Goal: Task Accomplishment & Management: Manage account settings

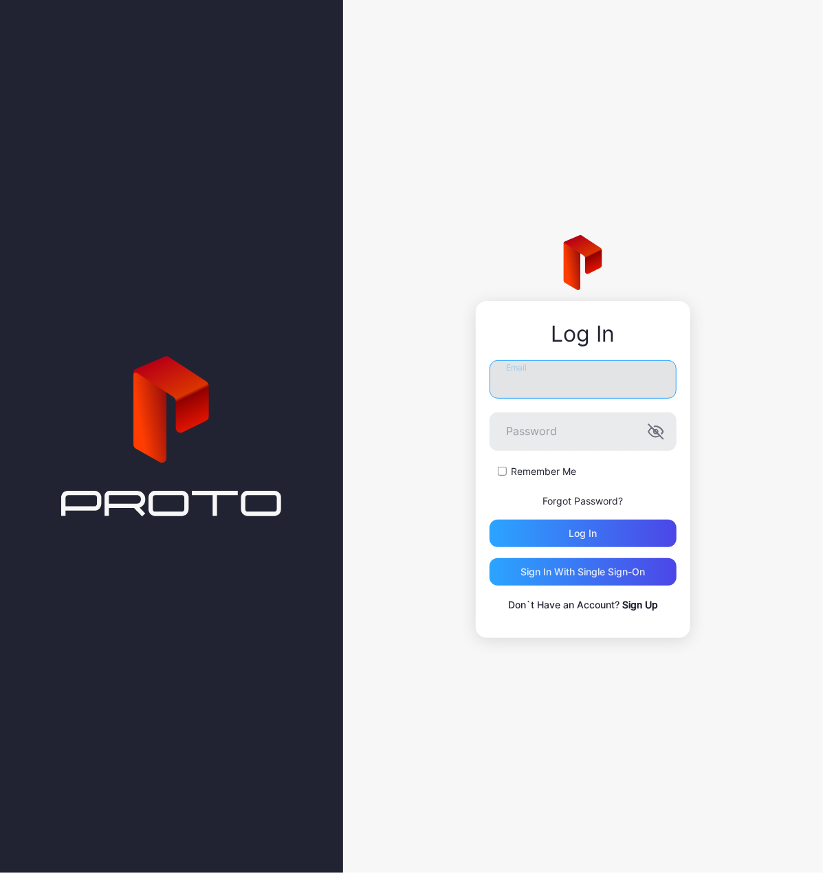
click at [549, 382] on input "Email" at bounding box center [583, 379] width 187 height 39
type input "**********"
click at [490, 520] on button "Log in" at bounding box center [583, 534] width 187 height 28
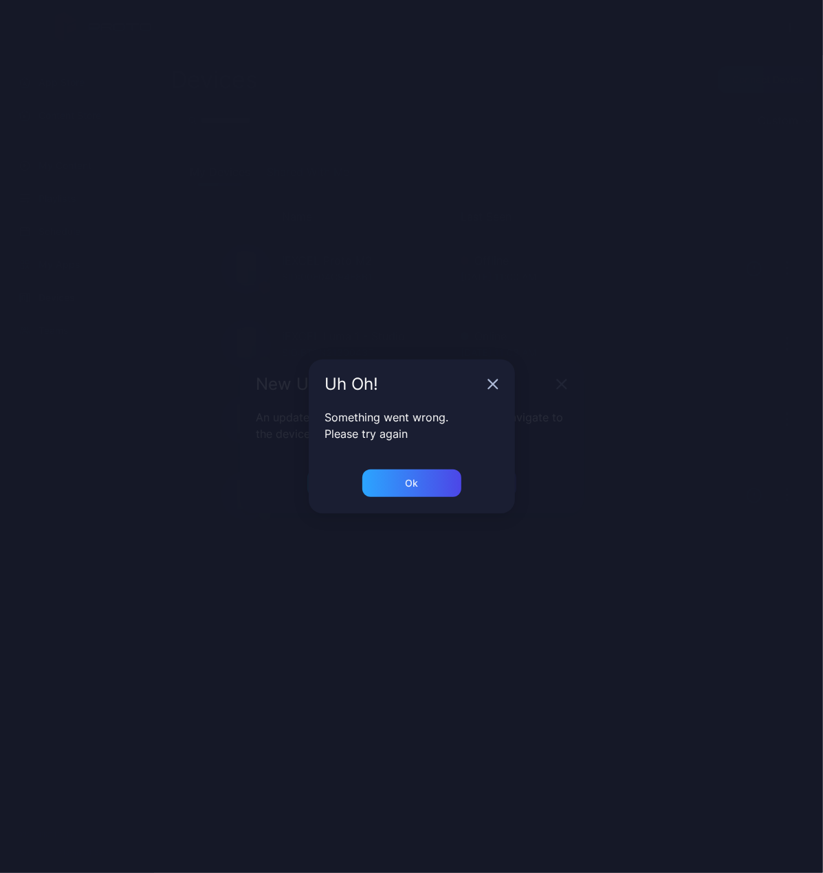
click at [494, 379] on div "Uh Oh!" at bounding box center [412, 385] width 206 height 50
click at [492, 380] on icon "button" at bounding box center [493, 384] width 11 height 11
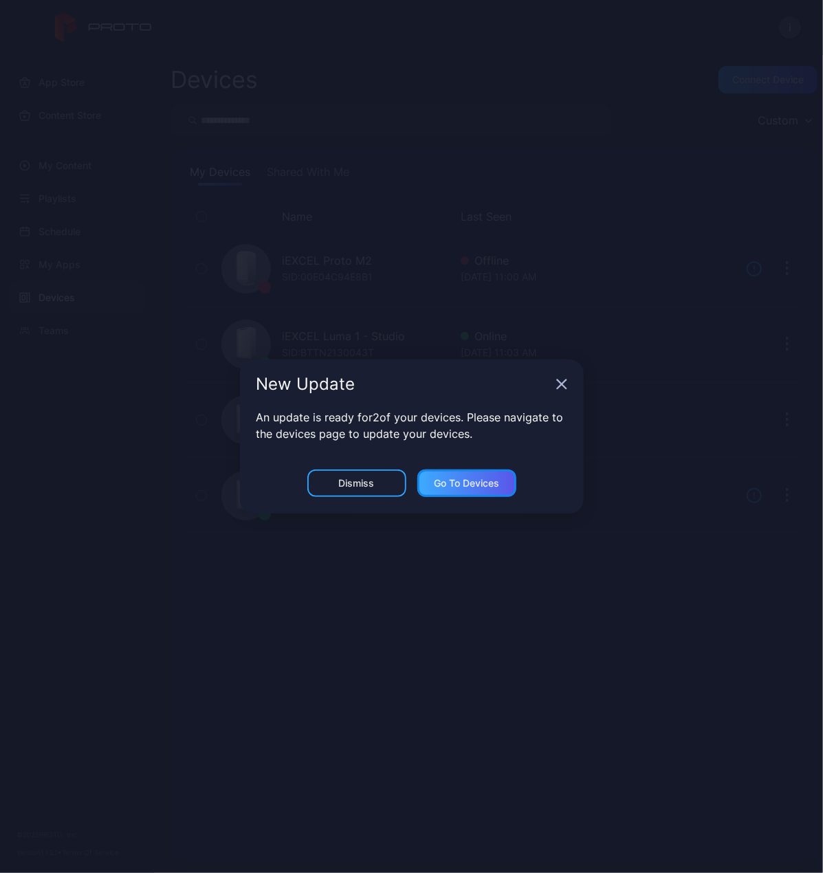
click at [459, 484] on div "Go to devices" at bounding box center [466, 483] width 65 height 11
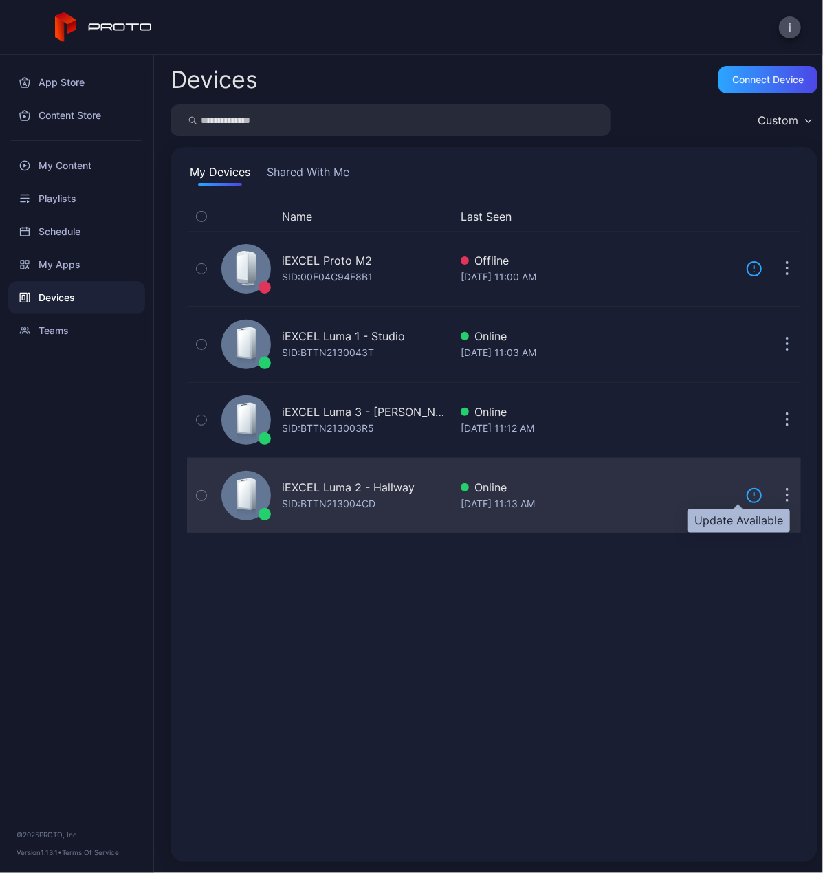
click at [746, 493] on icon at bounding box center [754, 496] width 17 height 17
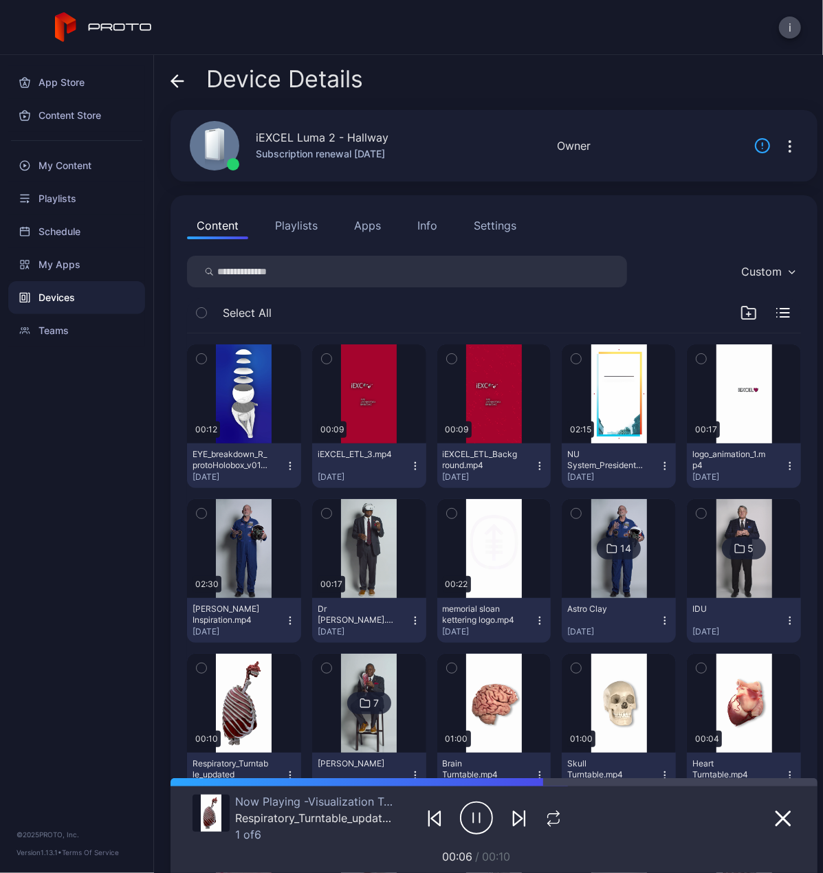
click at [782, 152] on icon "button" at bounding box center [790, 146] width 17 height 17
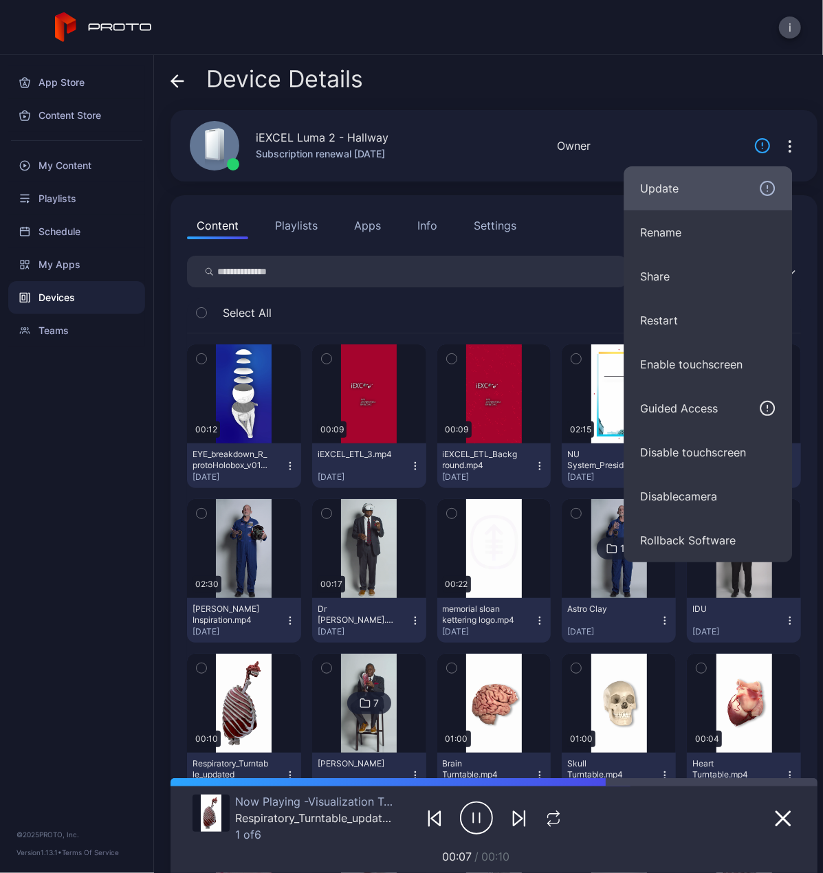
click at [696, 185] on div "Update" at bounding box center [707, 188] width 135 height 17
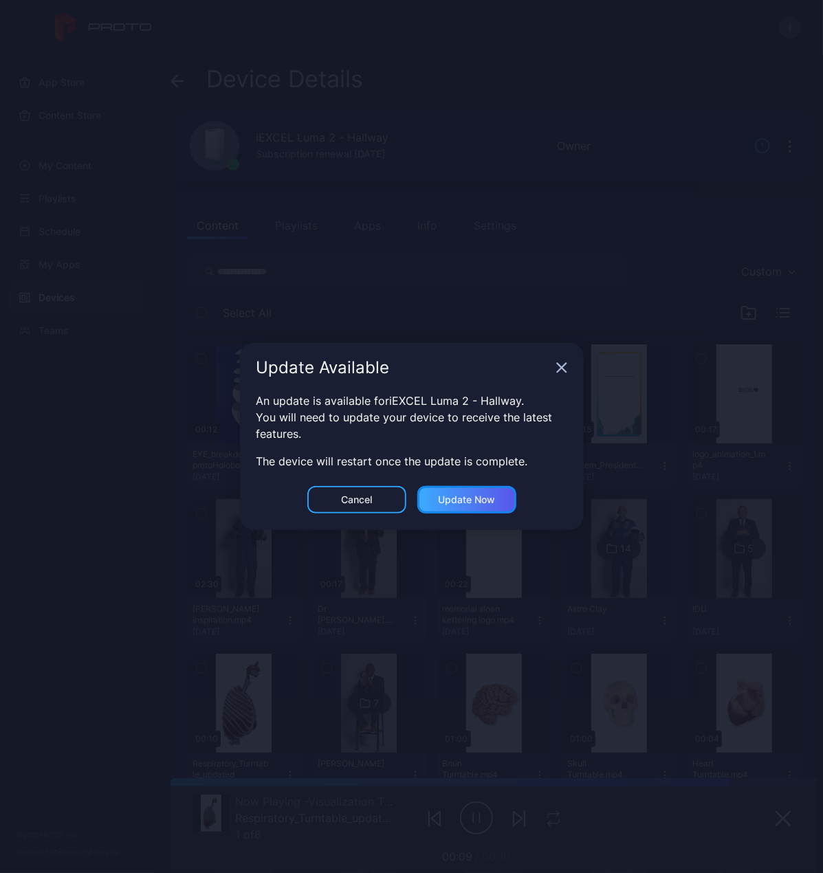
click at [488, 500] on div "Update now" at bounding box center [466, 499] width 57 height 11
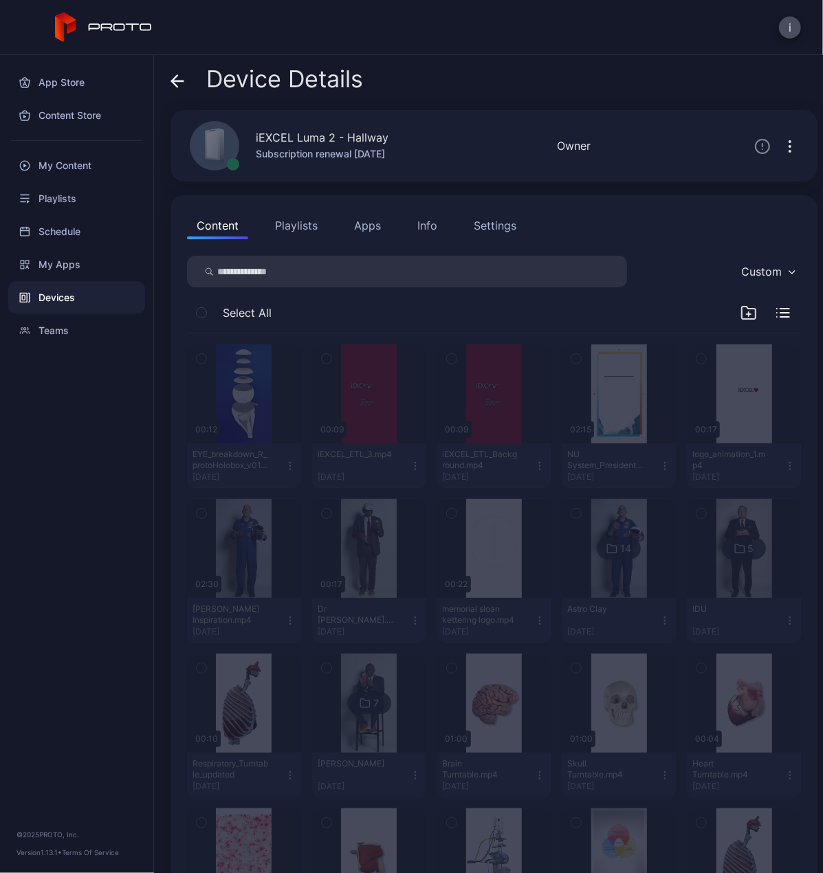
click at [175, 79] on icon at bounding box center [178, 81] width 14 height 14
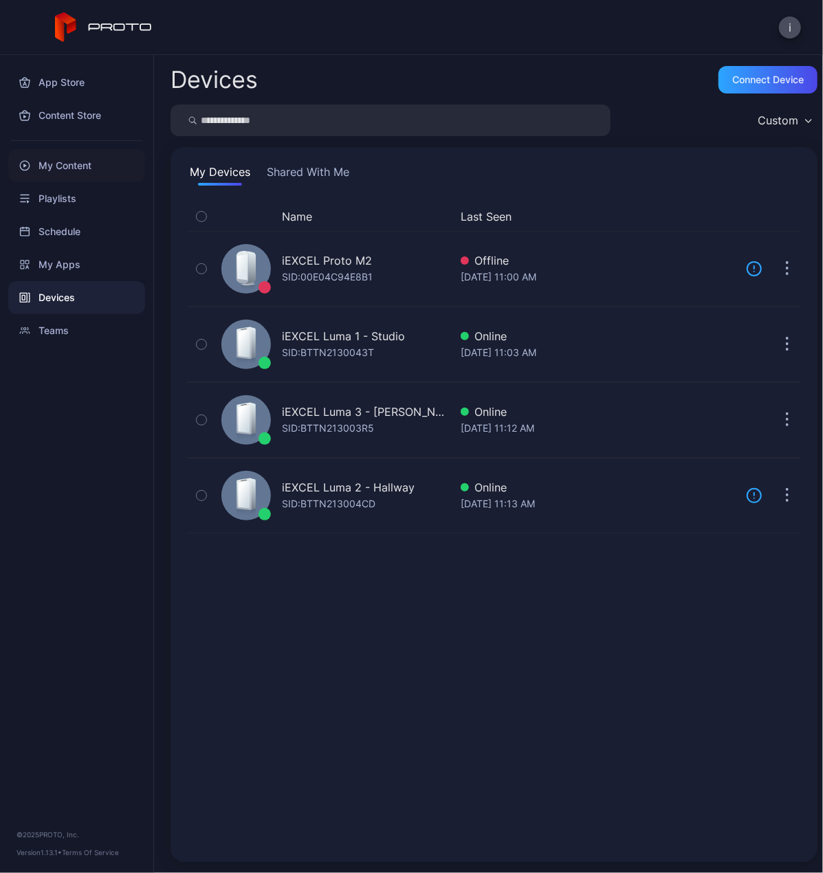
click at [61, 165] on div "My Content" at bounding box center [76, 165] width 137 height 33
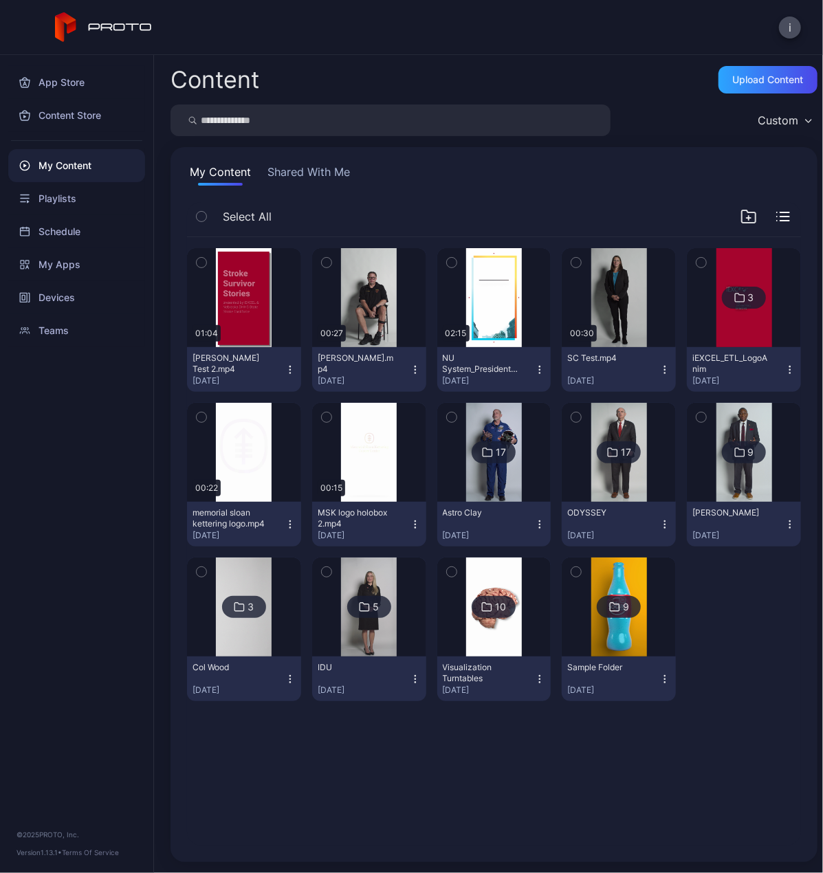
click at [411, 372] on icon "button" at bounding box center [415, 369] width 11 height 11
click at [722, 694] on div at bounding box center [744, 630] width 114 height 144
click at [61, 287] on div "Devices" at bounding box center [76, 297] width 137 height 33
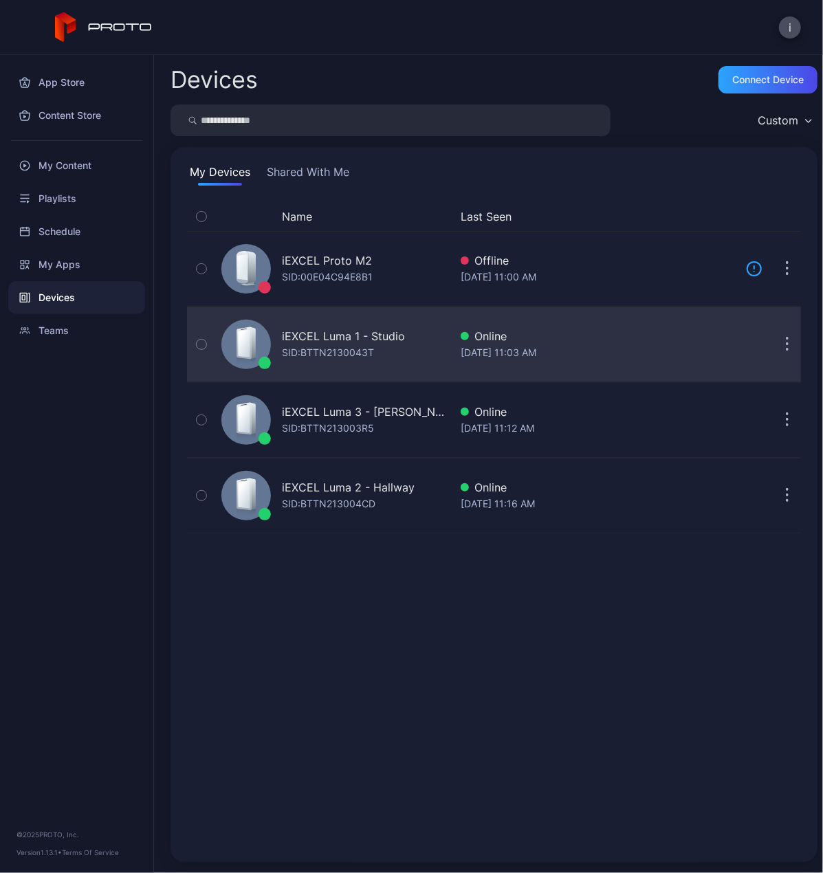
click at [393, 324] on div "iEXCEL Luma 1 - Studio SID: BTTN2130043T" at bounding box center [333, 344] width 234 height 69
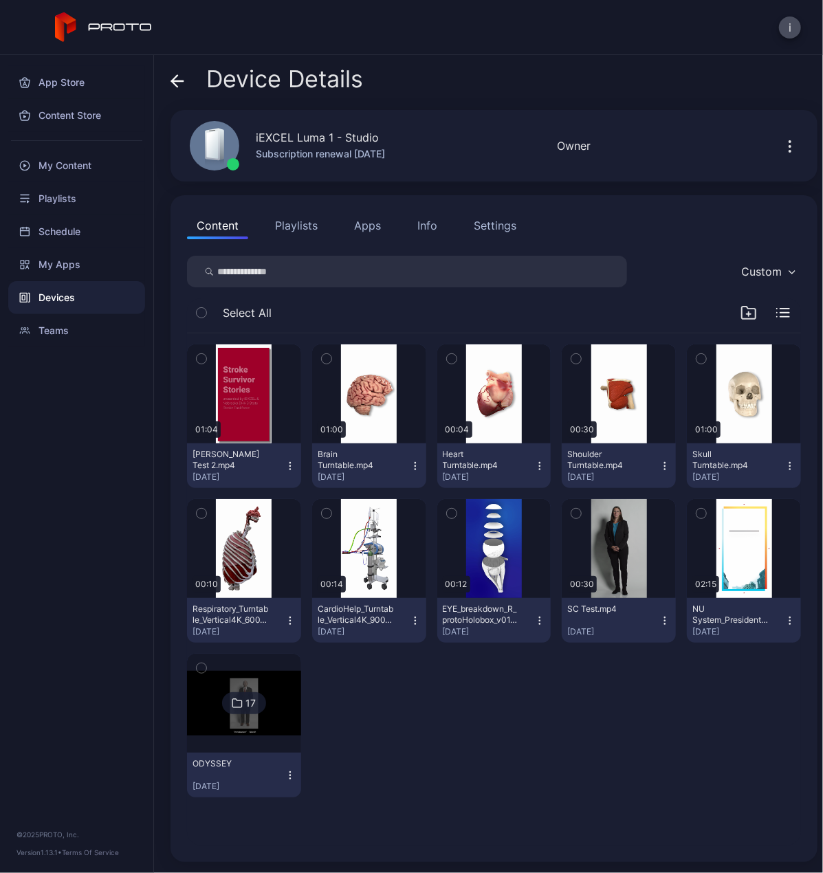
click at [782, 149] on icon "button" at bounding box center [790, 146] width 17 height 17
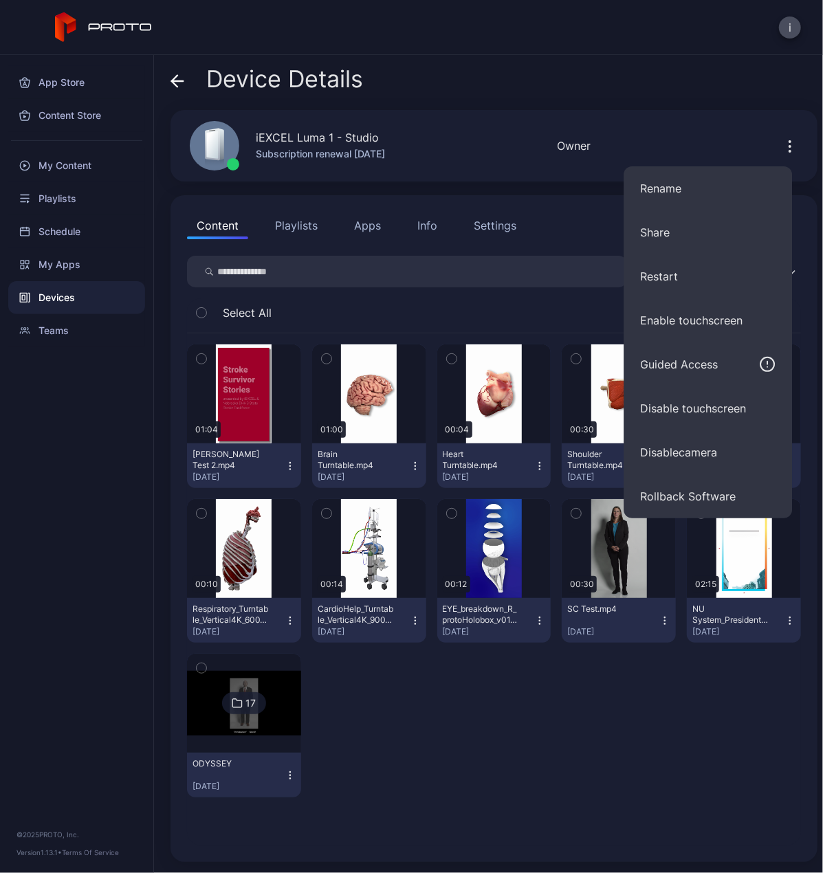
click at [782, 149] on icon "button" at bounding box center [790, 146] width 17 height 17
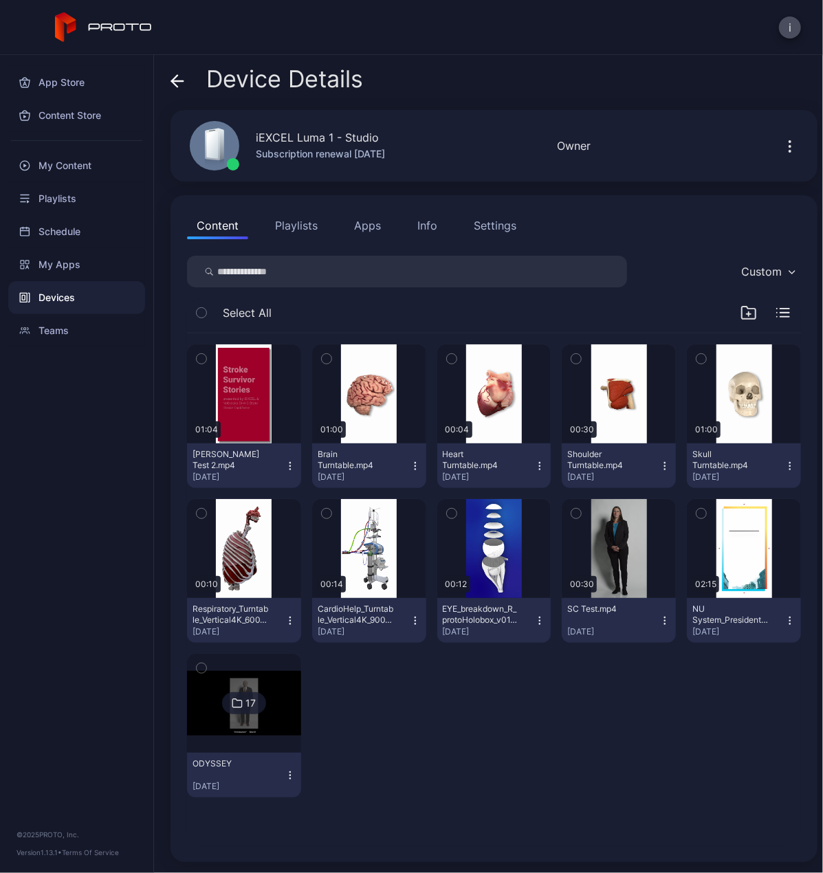
click at [422, 226] on div "Info" at bounding box center [427, 225] width 20 height 17
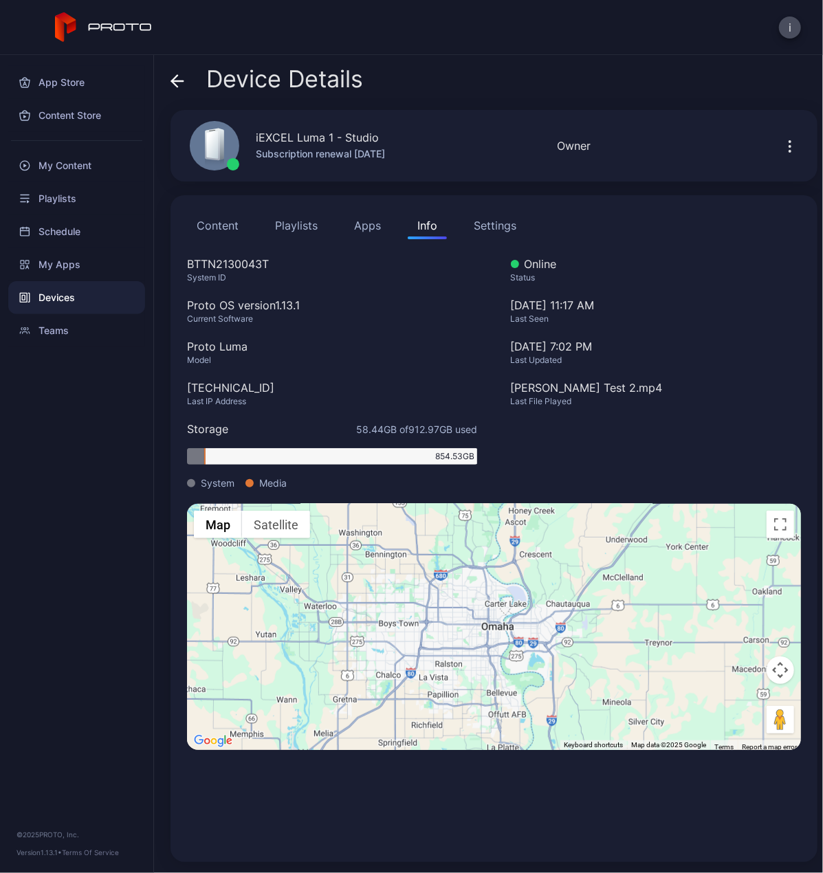
click at [176, 79] on icon at bounding box center [178, 81] width 14 height 14
